Goal: Information Seeking & Learning: Learn about a topic

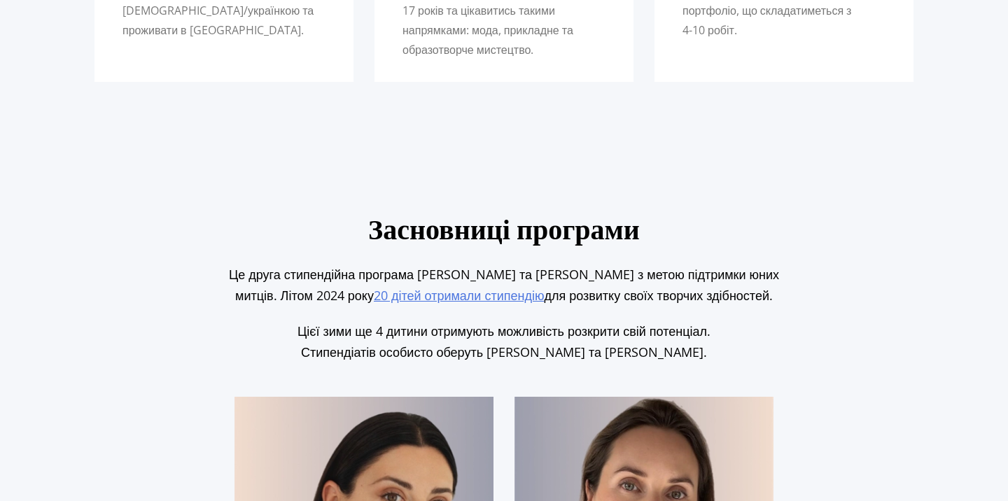
scroll to position [1496, 0]
click at [437, 291] on u "20 дітей отримали стипендію" at bounding box center [459, 294] width 170 height 17
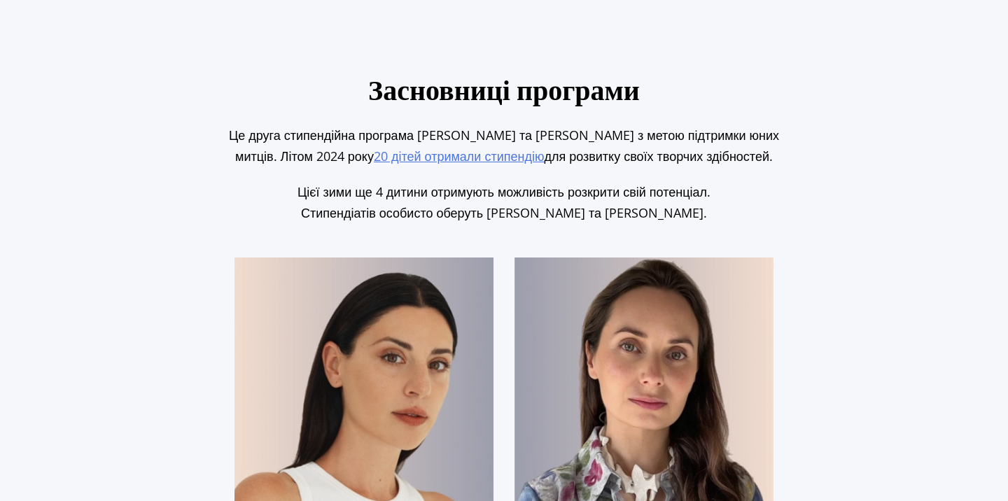
scroll to position [1650, 0]
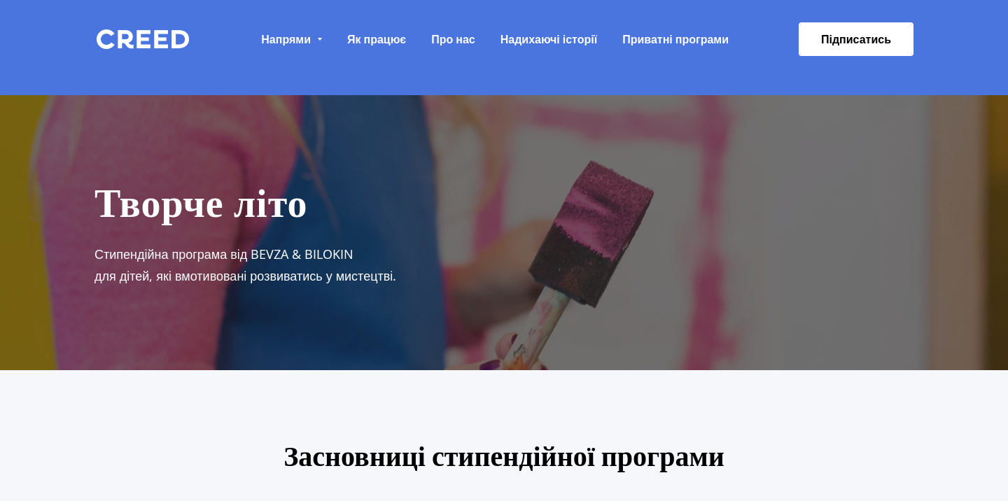
click at [430, 311] on div at bounding box center [504, 232] width 1008 height 671
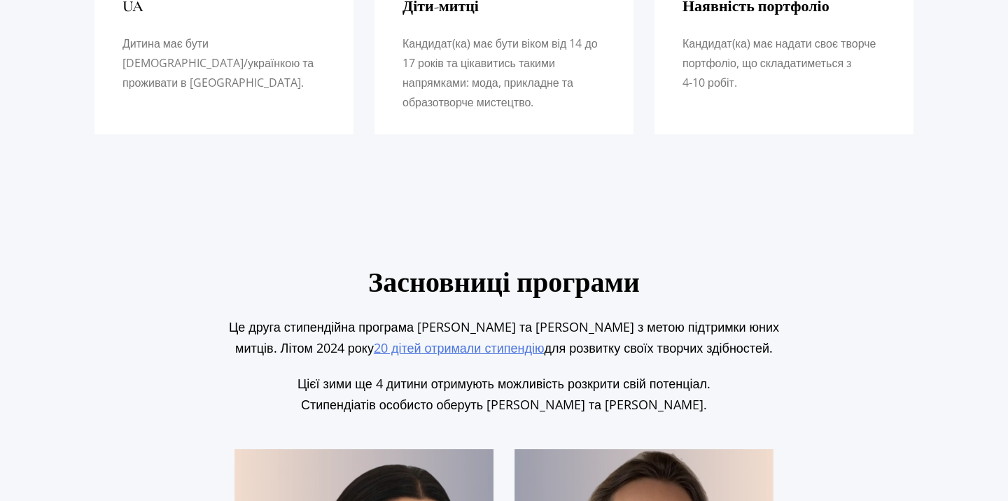
scroll to position [1488, 0]
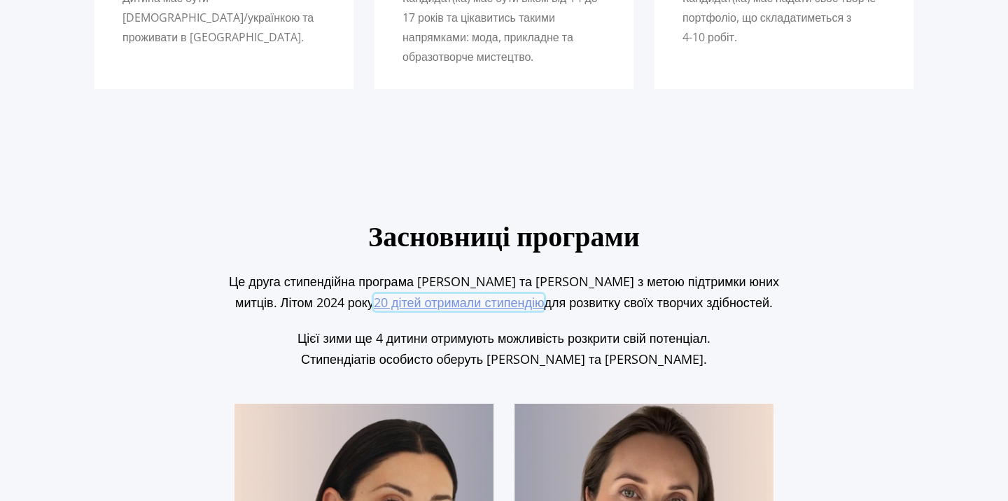
click at [486, 304] on u "20 дітей отримали стипендію" at bounding box center [459, 302] width 170 height 17
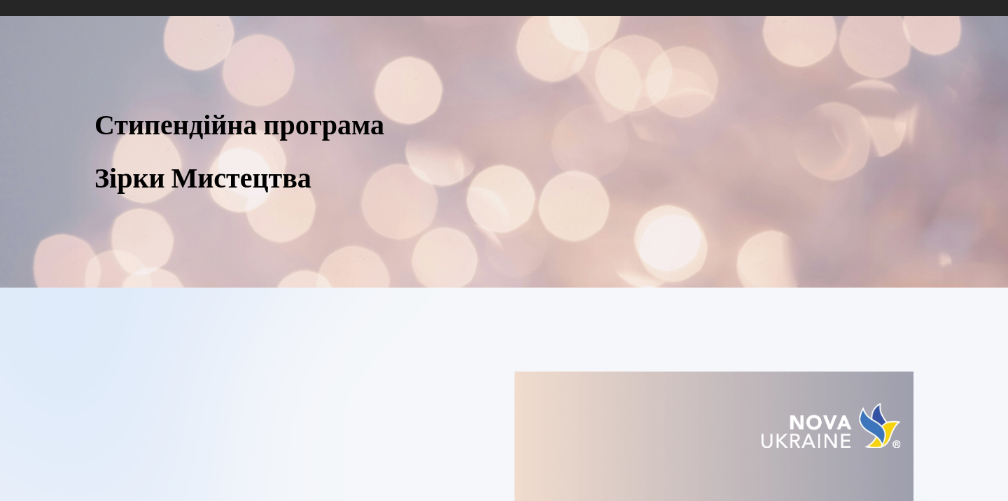
scroll to position [0, 0]
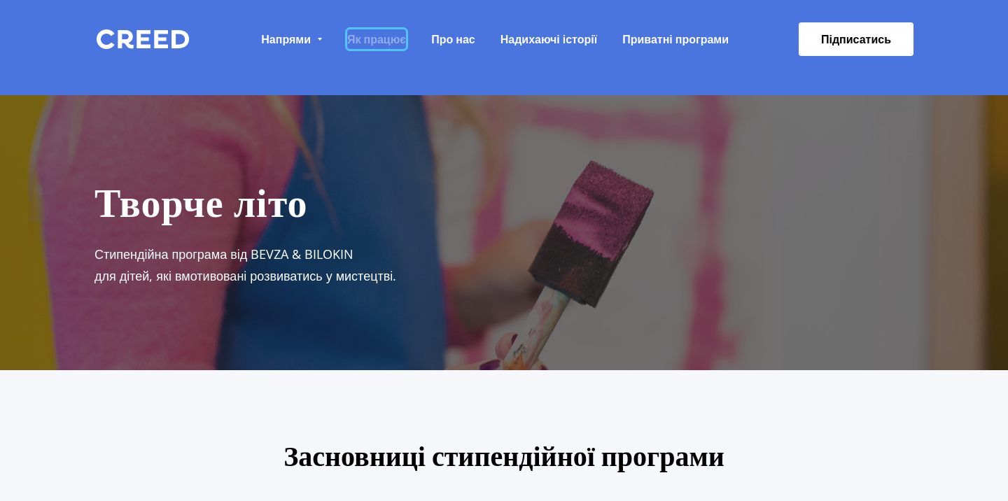
click at [388, 31] on span "Як працює" at bounding box center [376, 39] width 59 height 20
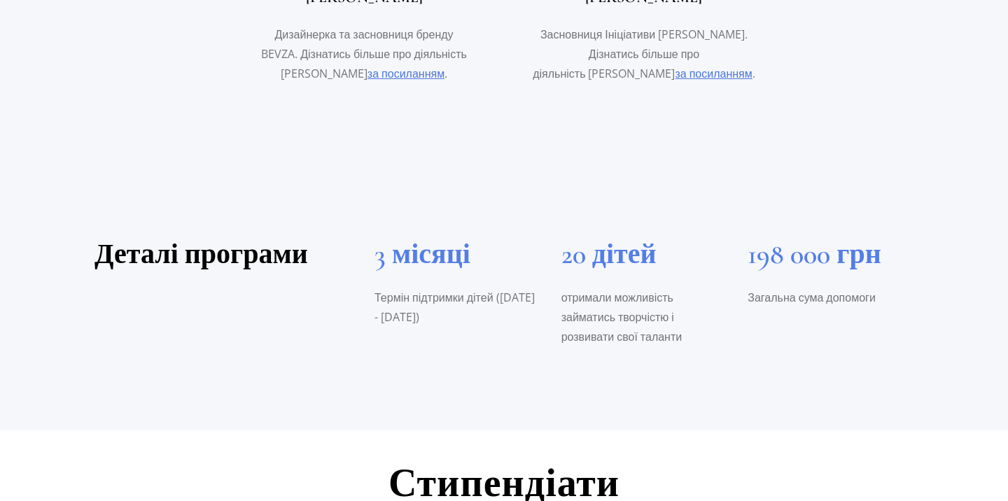
scroll to position [370, 0]
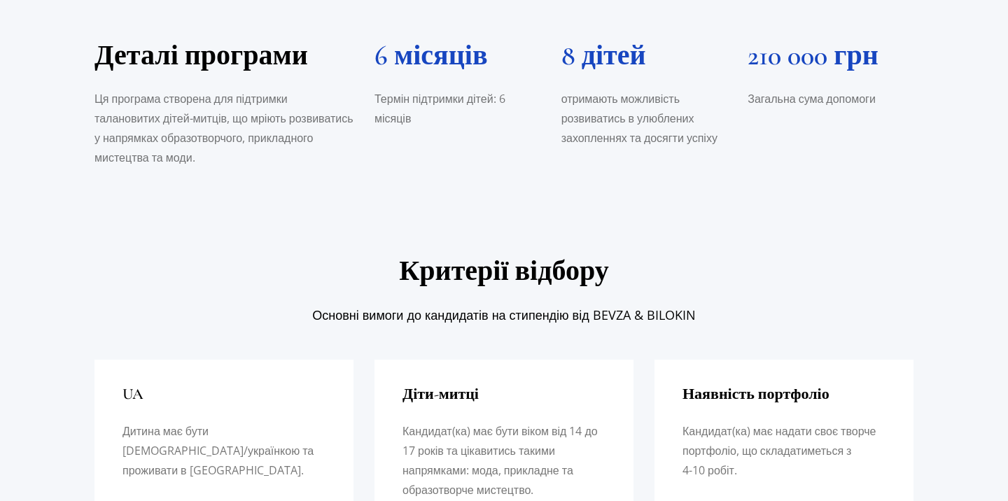
scroll to position [360, 0]
